Goal: Task Accomplishment & Management: Use online tool/utility

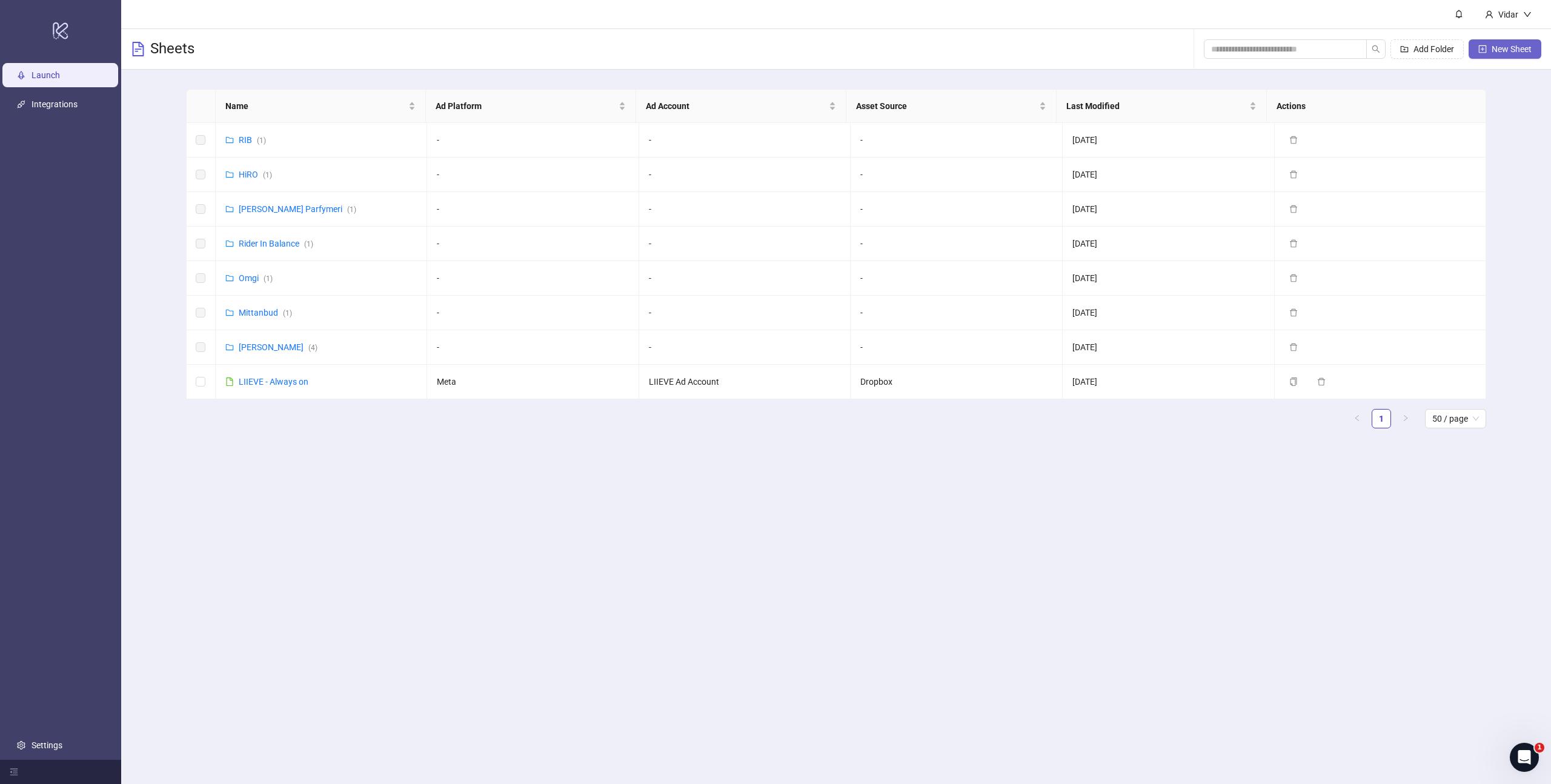
click at [1498, 50] on span "New Sheet" at bounding box center [1511, 49] width 40 height 10
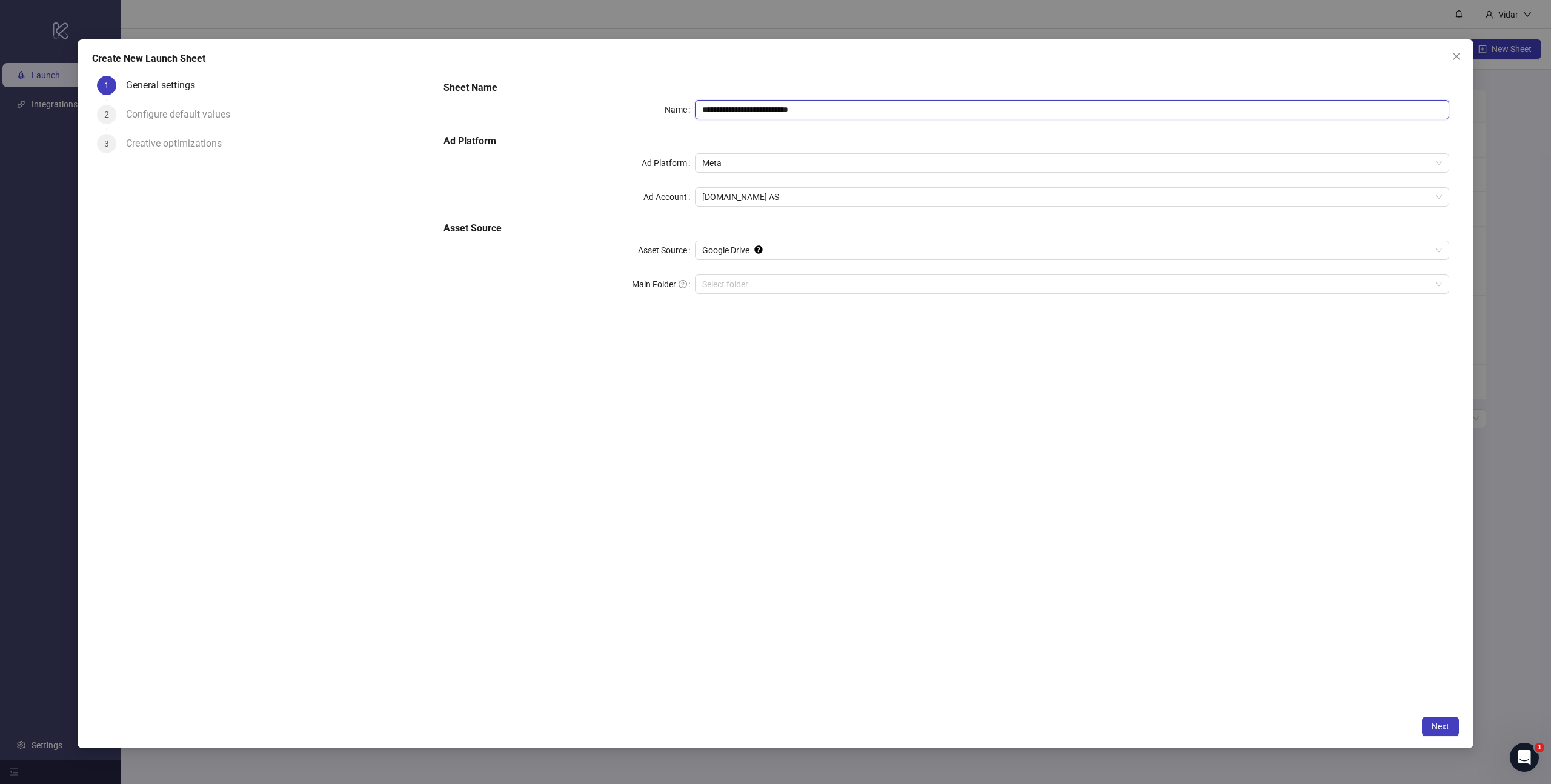
click at [769, 108] on input "**********" at bounding box center [1072, 109] width 754 height 19
click at [716, 197] on span "[DOMAIN_NAME] AS" at bounding box center [1072, 197] width 740 height 18
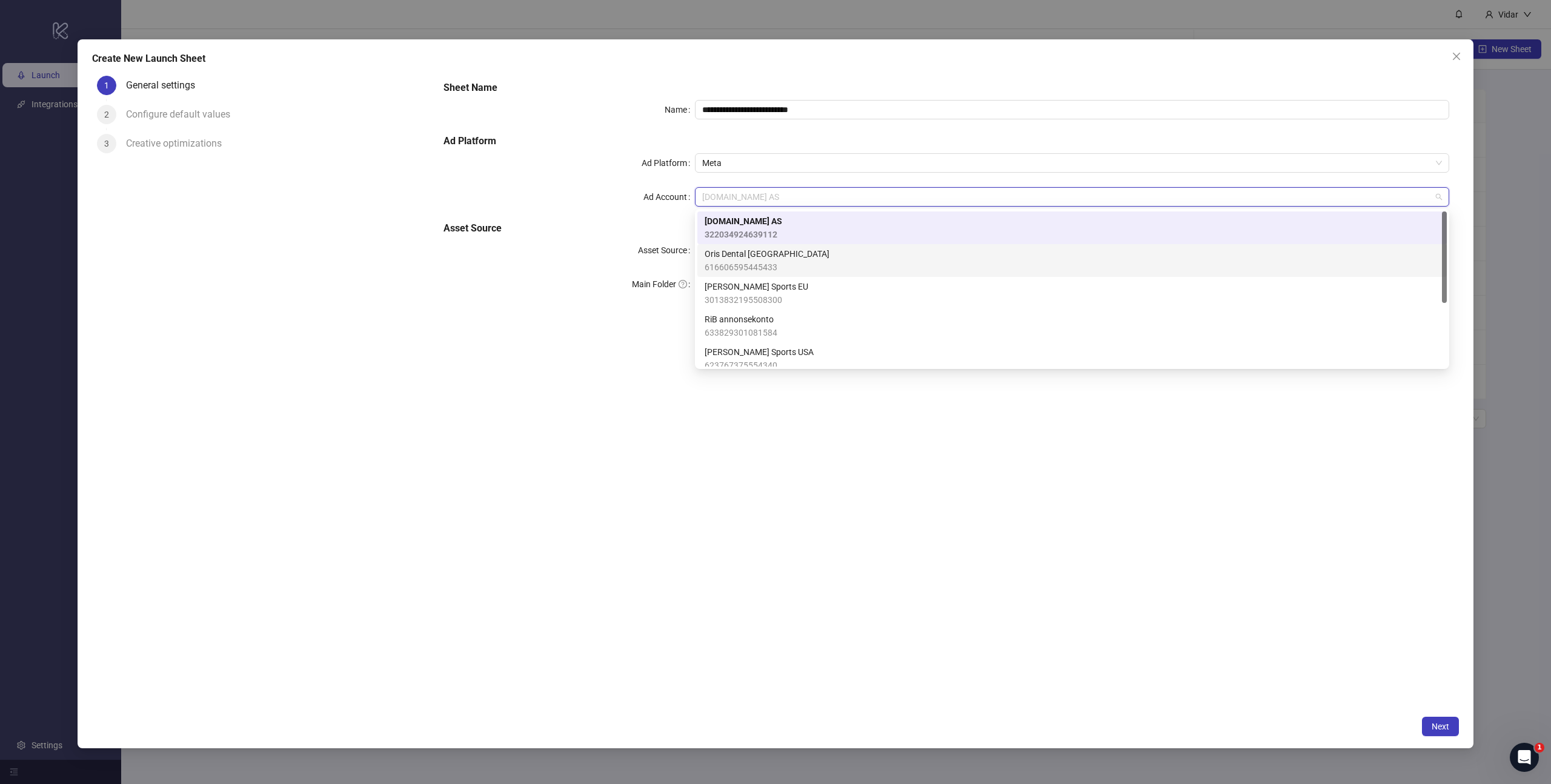
click at [734, 247] on span "Oris Dental [GEOGRAPHIC_DATA]" at bounding box center [767, 254] width 125 height 13
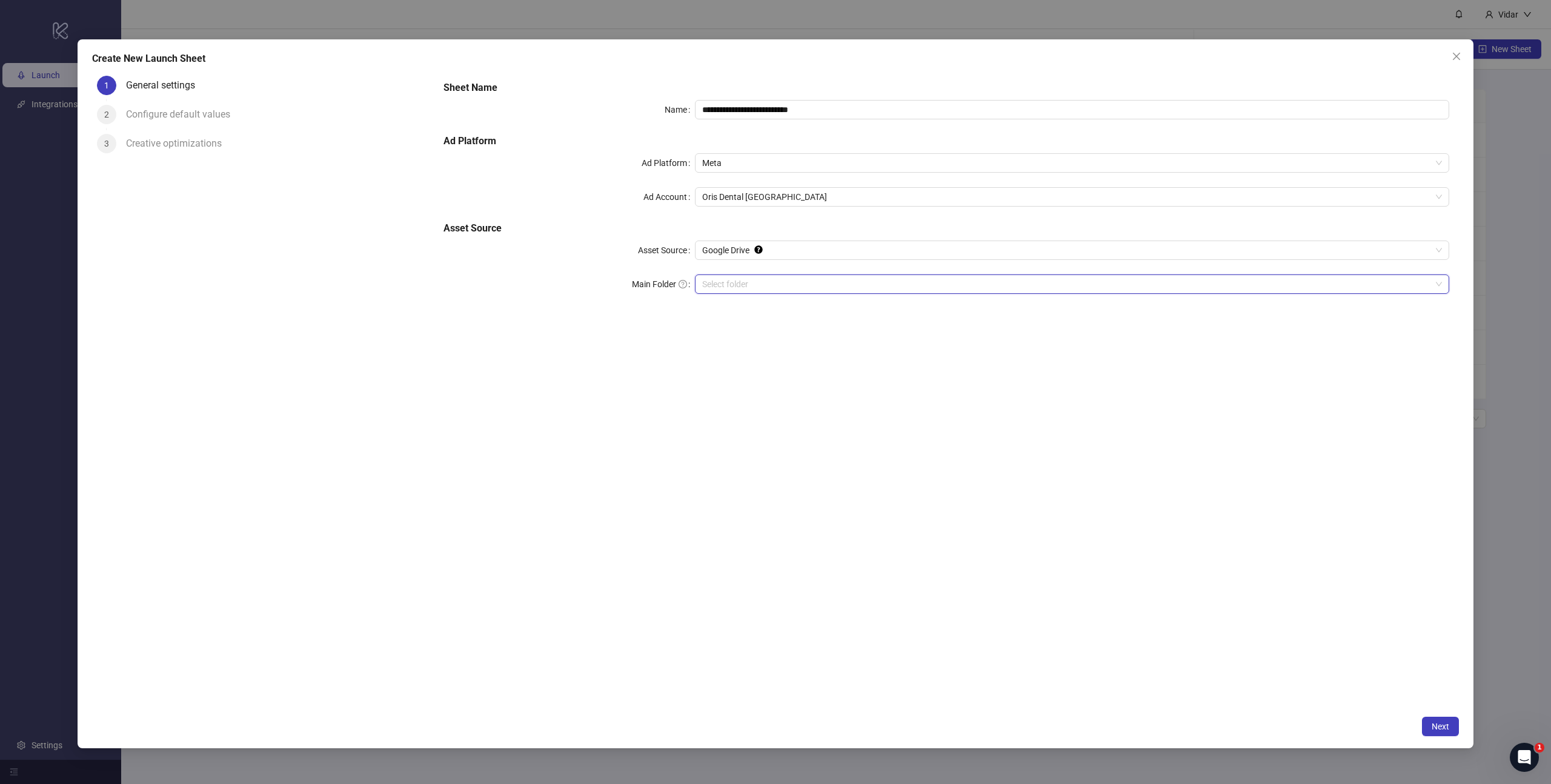
click at [717, 275] on input "Main Folder" at bounding box center [1067, 284] width 729 height 18
click at [724, 281] on input "Main Folder" at bounding box center [1067, 284] width 729 height 18
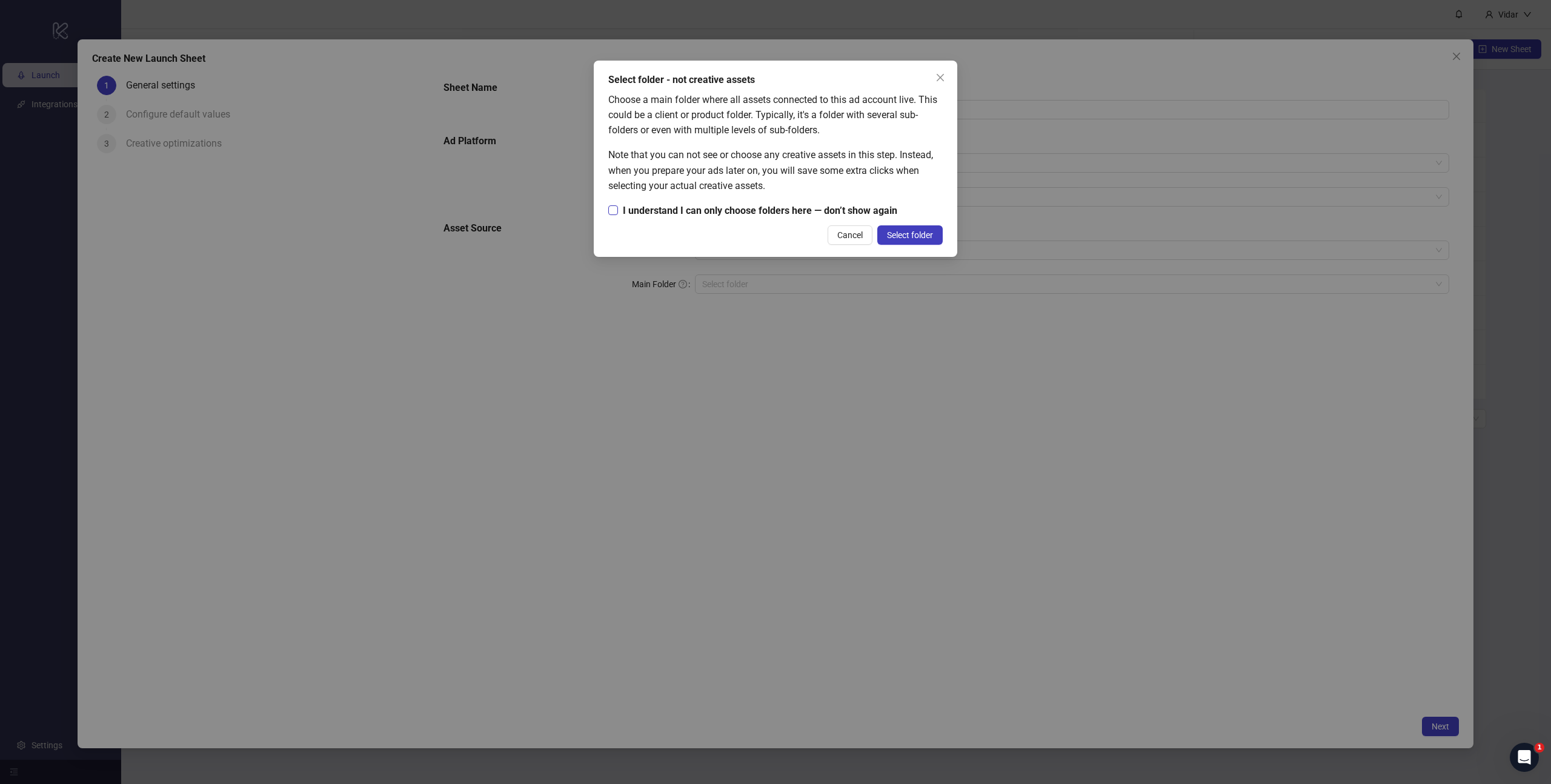
click at [772, 212] on span "I understand I can only choose folders here — don’t show again" at bounding box center [760, 211] width 284 height 15
click at [911, 235] on span "Select folder" at bounding box center [910, 235] width 46 height 10
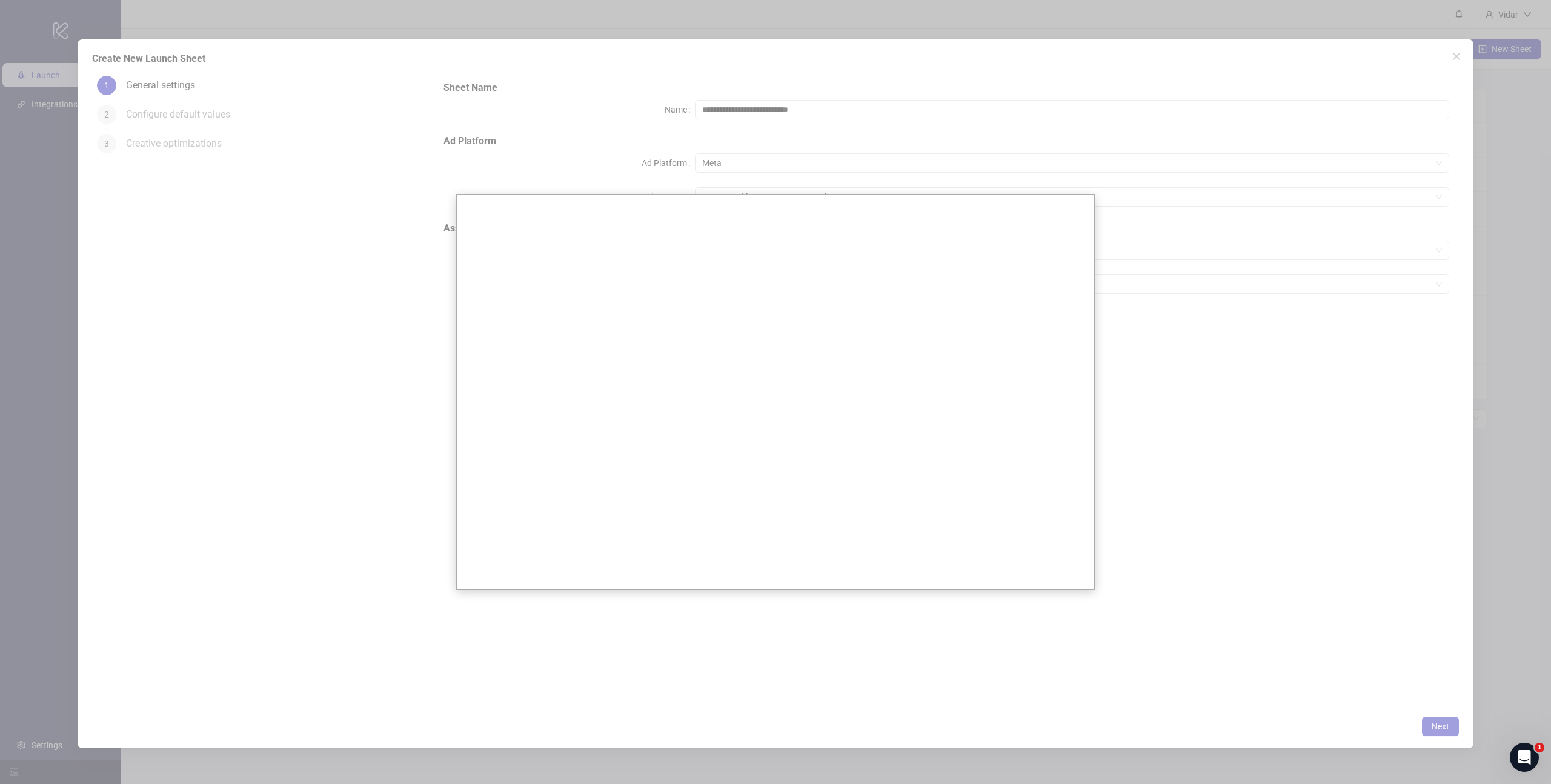
click at [410, 410] on div at bounding box center [776, 392] width 1551 height 784
click at [1147, 378] on div at bounding box center [776, 392] width 1551 height 784
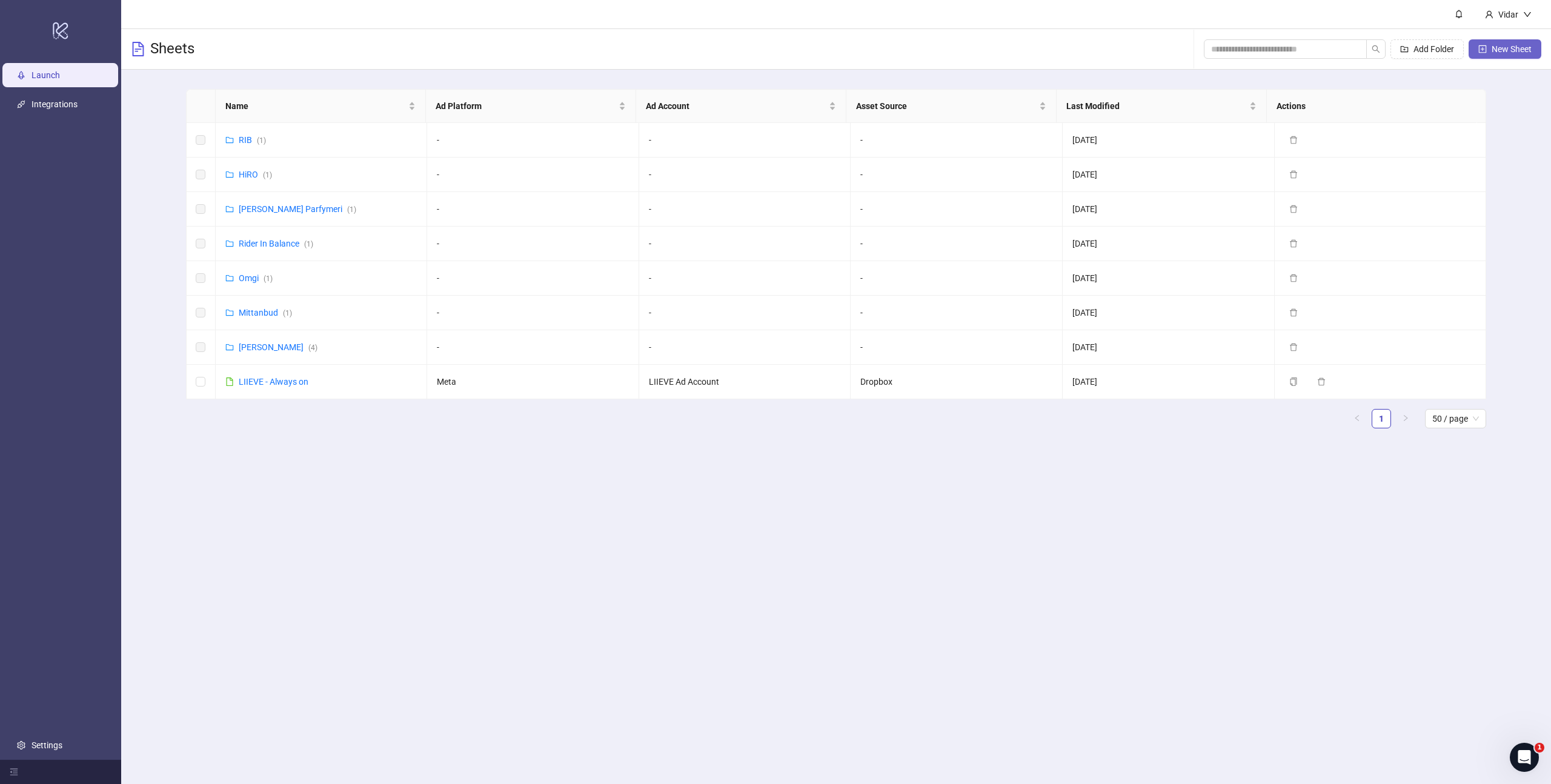
click at [1495, 46] on span "New Sheet" at bounding box center [1511, 49] width 40 height 10
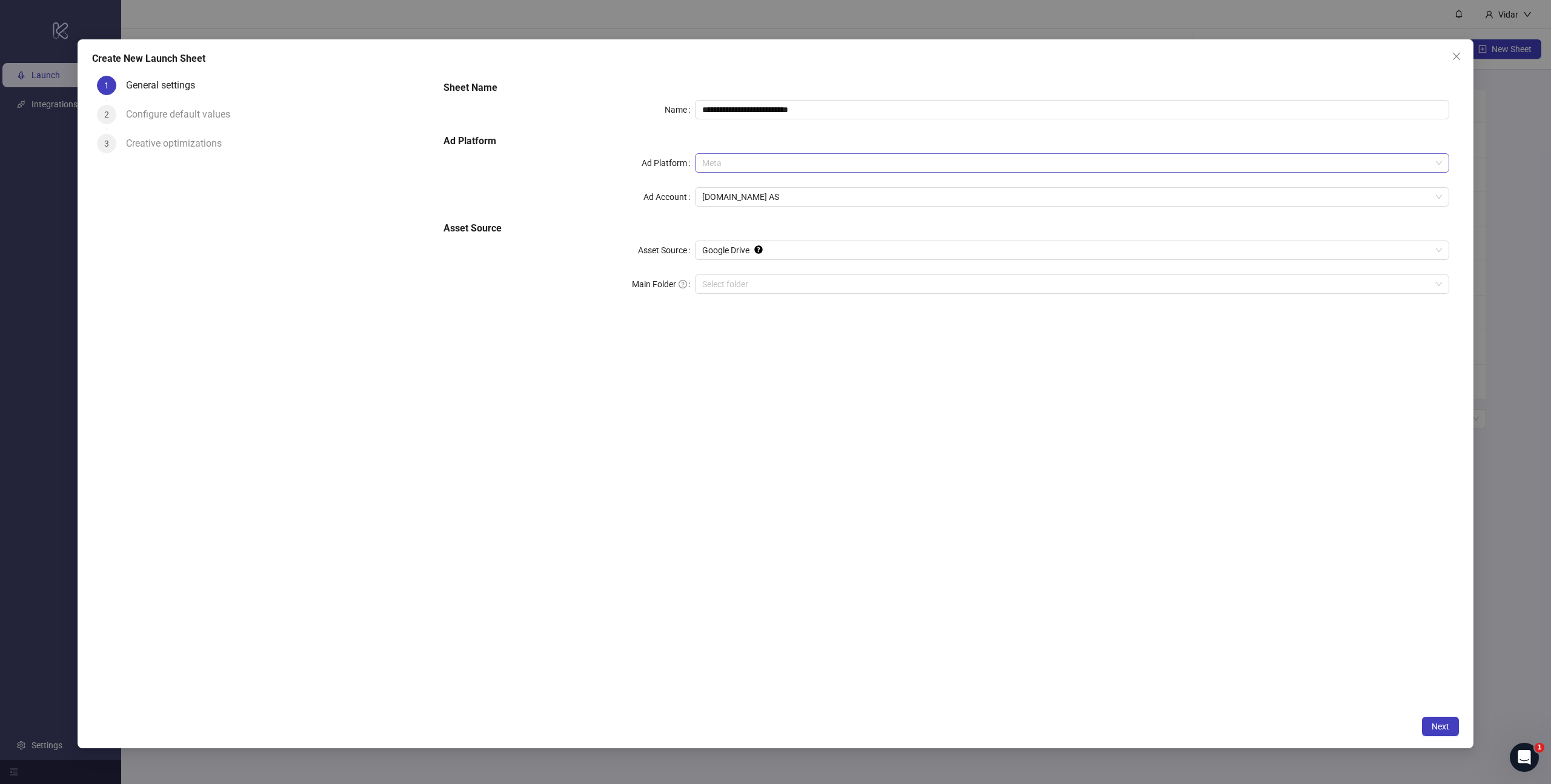
click at [768, 166] on span "Meta" at bounding box center [1072, 163] width 740 height 18
click at [746, 201] on span "[DOMAIN_NAME] AS" at bounding box center [1072, 197] width 740 height 18
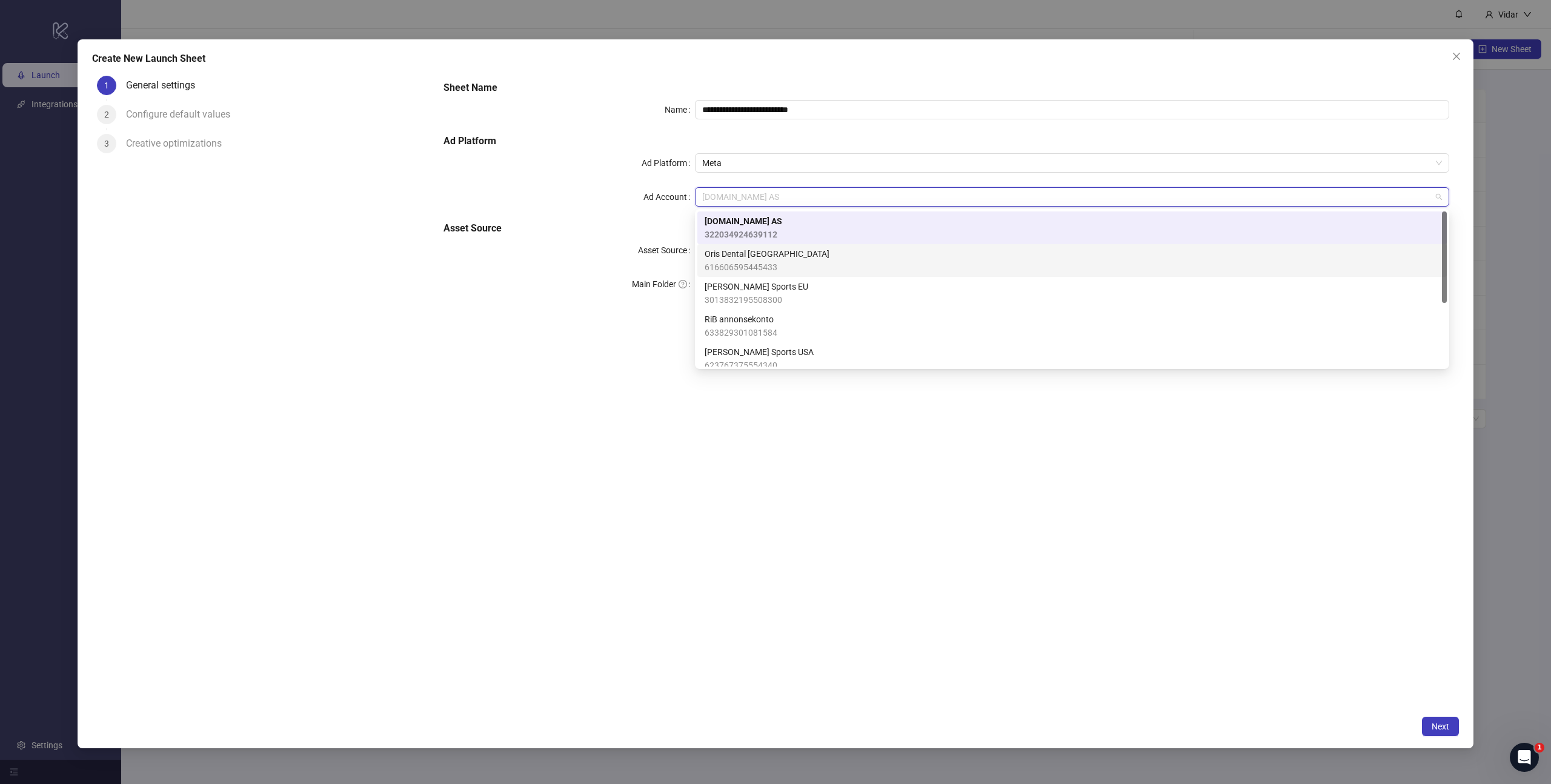
click at [744, 255] on span "Oris Dental [GEOGRAPHIC_DATA]" at bounding box center [767, 254] width 125 height 13
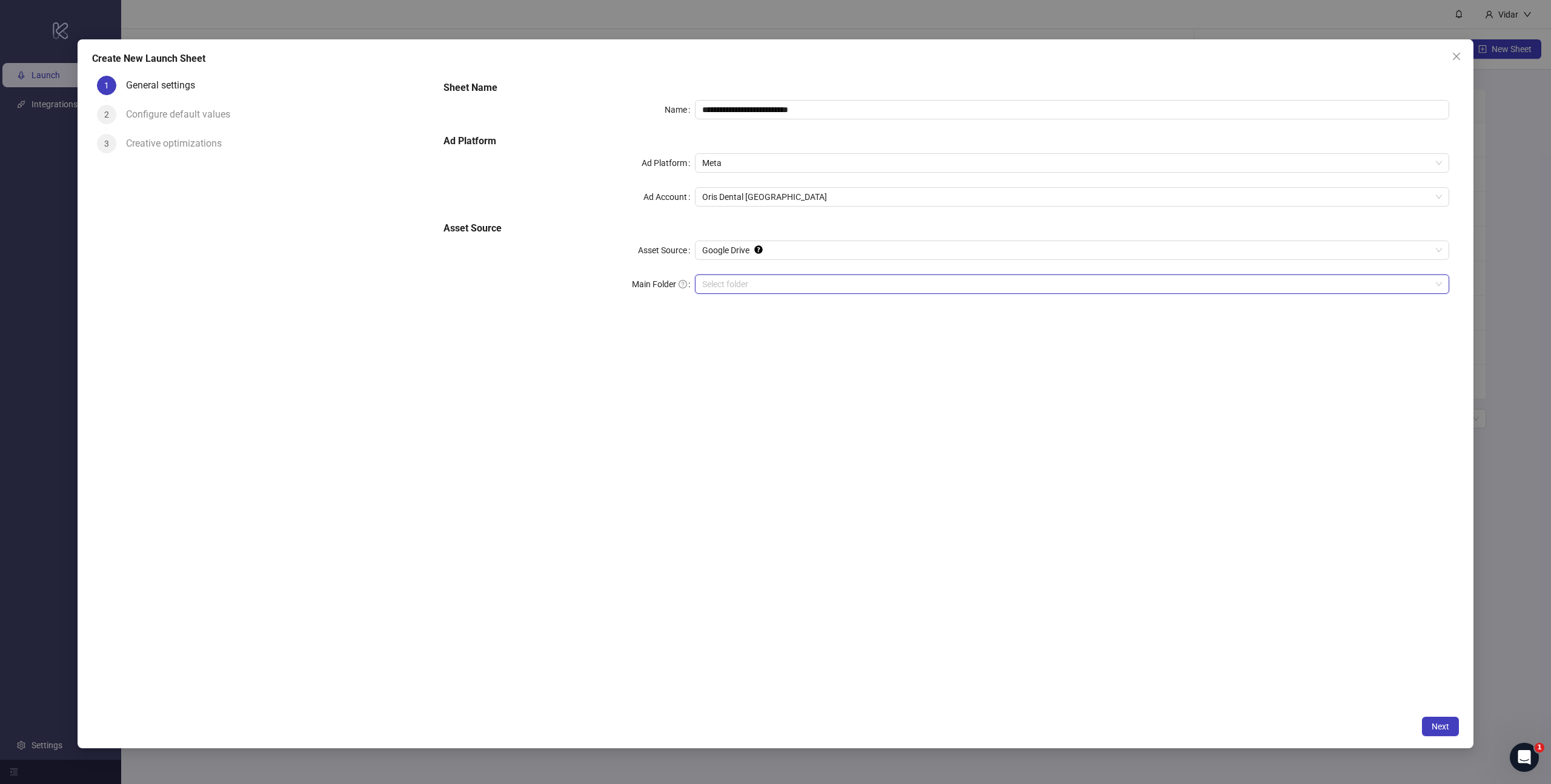
click at [731, 287] on input "Main Folder" at bounding box center [1067, 284] width 729 height 18
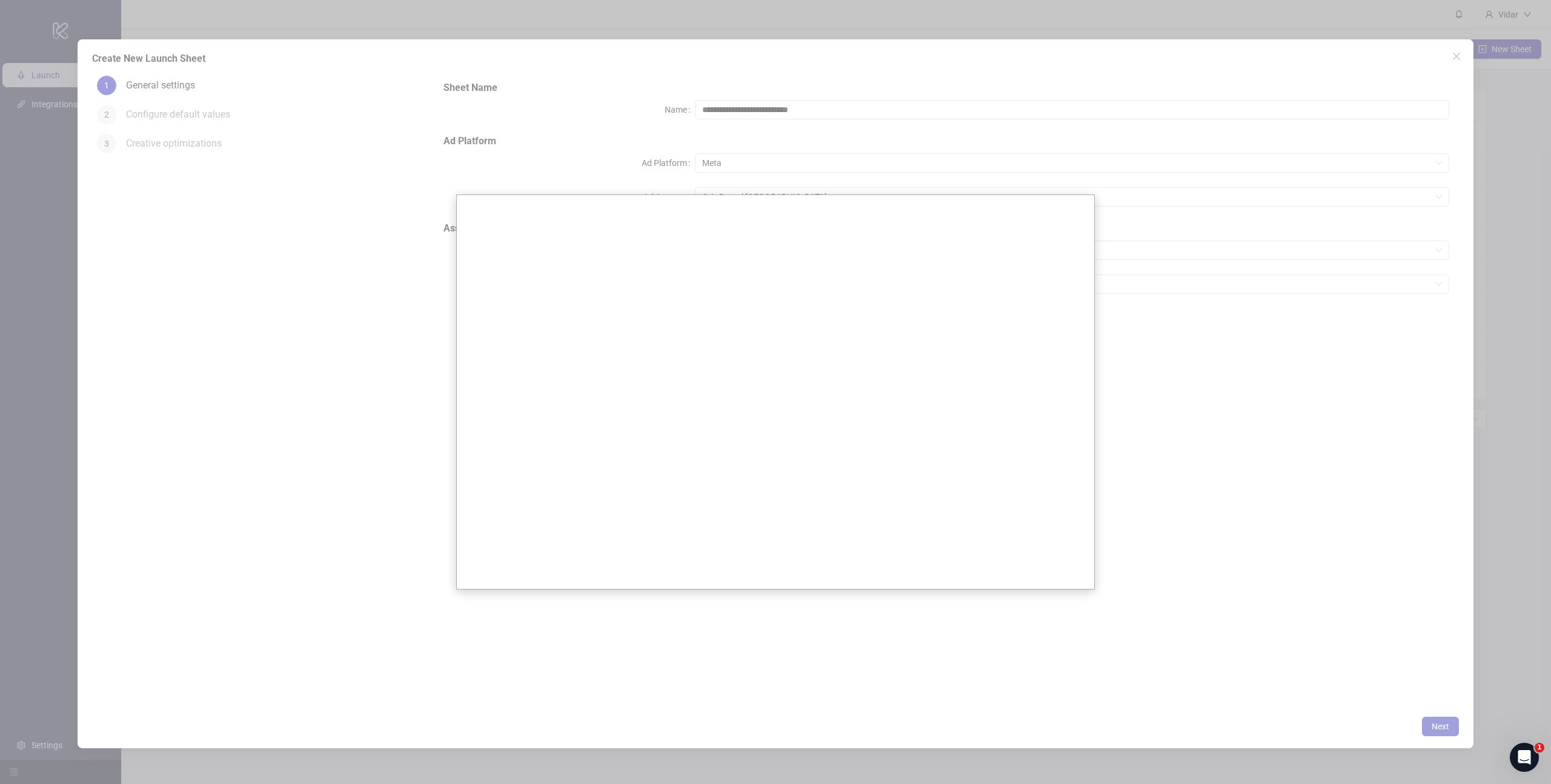
click at [347, 290] on div at bounding box center [776, 392] width 1551 height 784
click at [290, 73] on div at bounding box center [776, 392] width 1551 height 784
click at [1187, 296] on div at bounding box center [776, 392] width 1551 height 784
